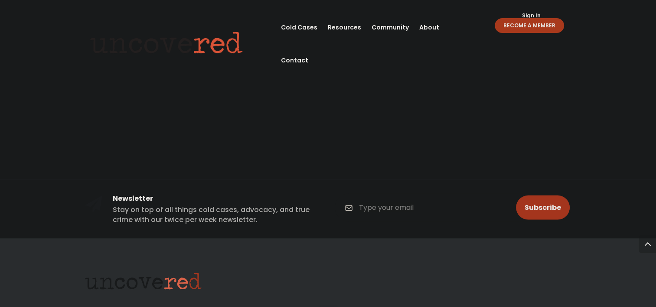
scroll to position [1561, 0]
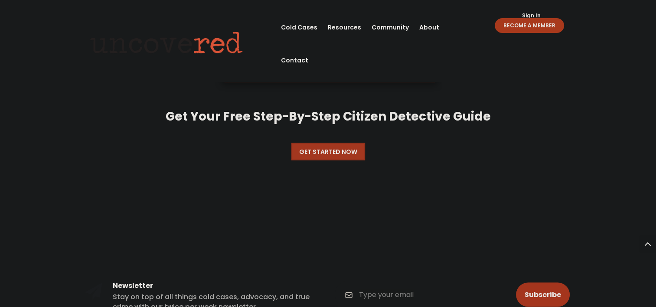
click at [355, 143] on link "Get Started Now" at bounding box center [328, 151] width 74 height 17
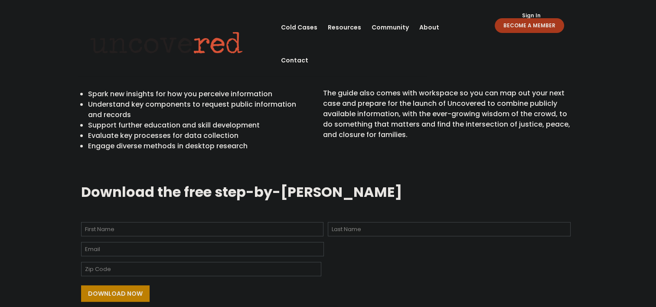
scroll to position [347, 0]
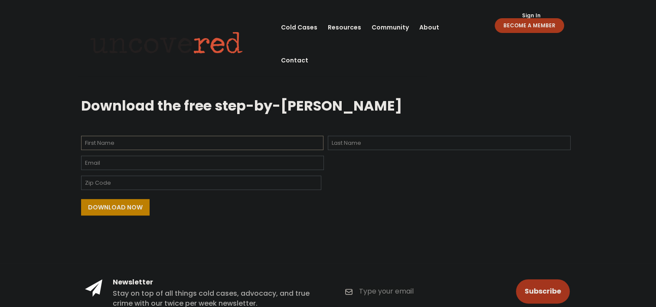
click at [223, 143] on input "First" at bounding box center [202, 143] width 243 height 14
type input "[PERSON_NAME]"
type input "Fanning"
type input "[EMAIL_ADDRESS][DOMAIN_NAME]"
type input "20155"
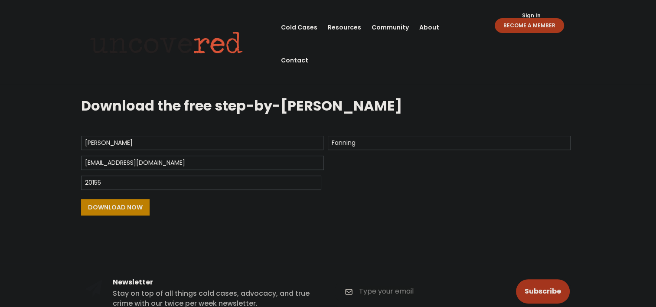
click at [206, 165] on input "[EMAIL_ADDRESS][DOMAIN_NAME]" at bounding box center [202, 163] width 243 height 14
type input "s"
type input "[EMAIL_ADDRESS][DOMAIN_NAME]"
drag, startPoint x: 107, startPoint y: 219, endPoint x: 114, endPoint y: 214, distance: 8.9
click at [109, 217] on div "Download Now" at bounding box center [328, 206] width 494 height 28
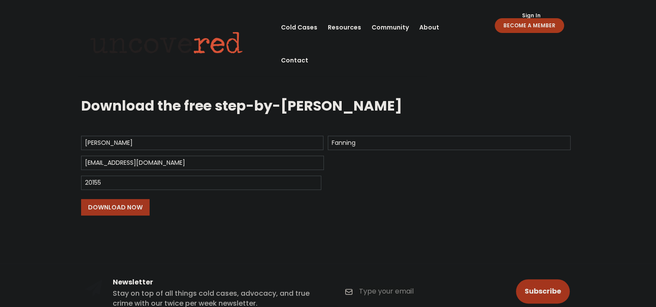
click at [121, 205] on input "Download Now" at bounding box center [115, 207] width 69 height 16
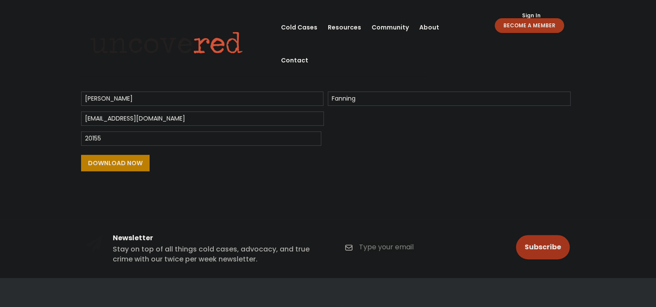
scroll to position [434, 0]
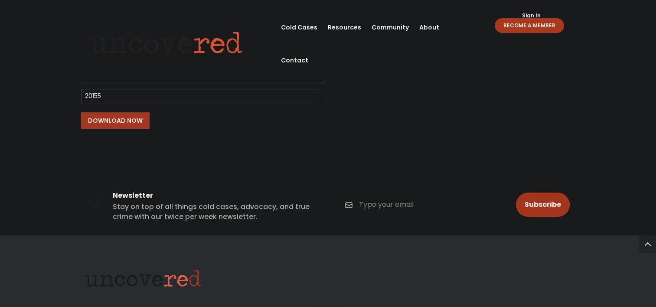
click at [135, 122] on input "Download Now" at bounding box center [115, 120] width 69 height 16
